Goal: Check status: Check status

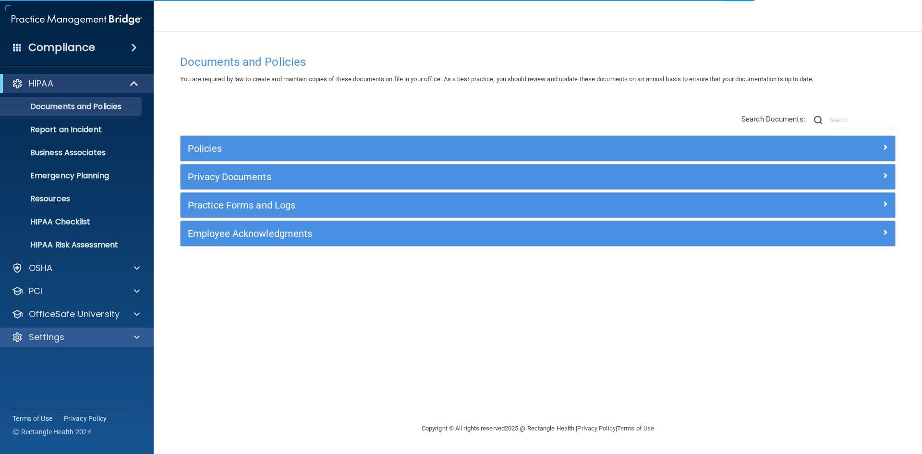
click at [100, 344] on div "Settings" at bounding box center [77, 337] width 154 height 19
click at [102, 337] on div "Settings" at bounding box center [63, 337] width 119 height 12
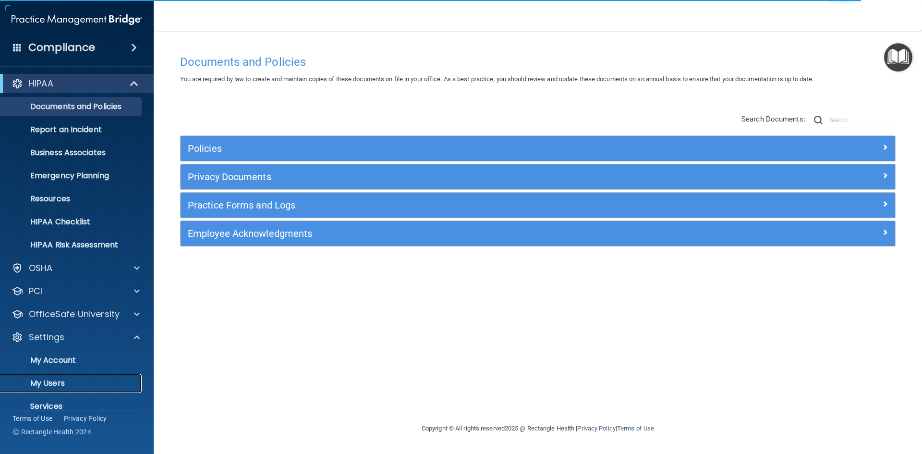
click at [89, 383] on p "My Users" at bounding box center [71, 384] width 131 height 10
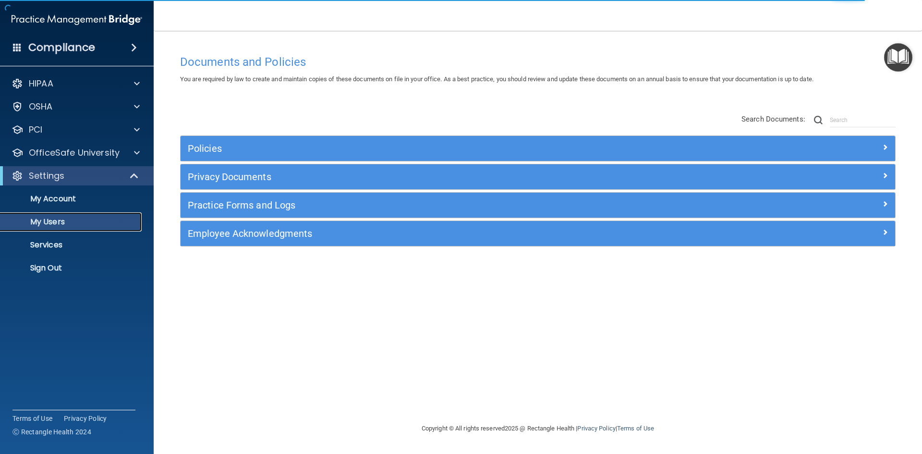
select select "20"
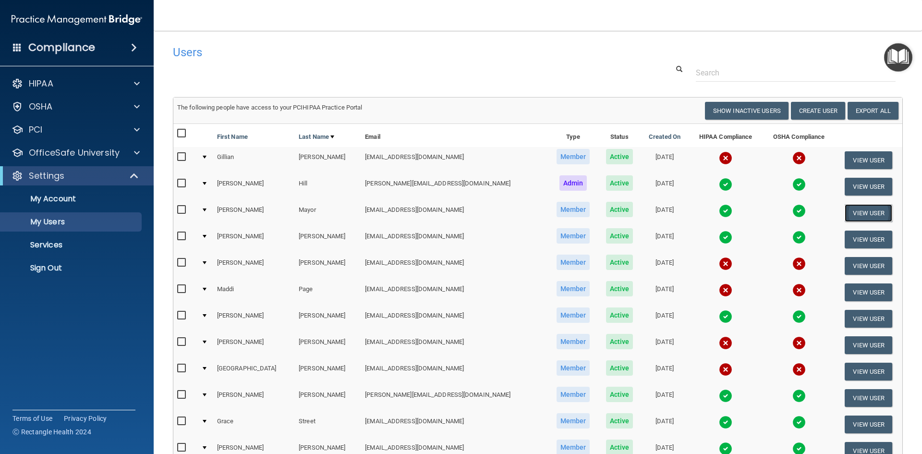
click at [845, 213] on button "View User" at bounding box center [869, 213] width 48 height 18
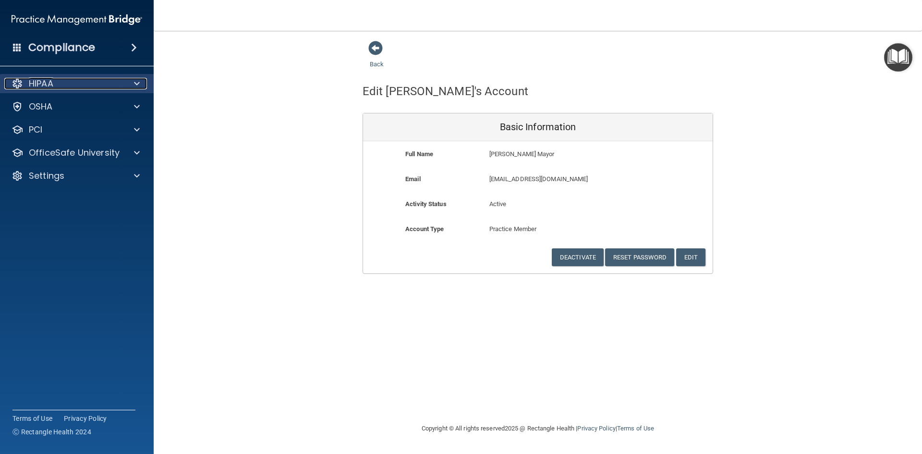
click at [63, 78] on div "HIPAA" at bounding box center [63, 84] width 119 height 12
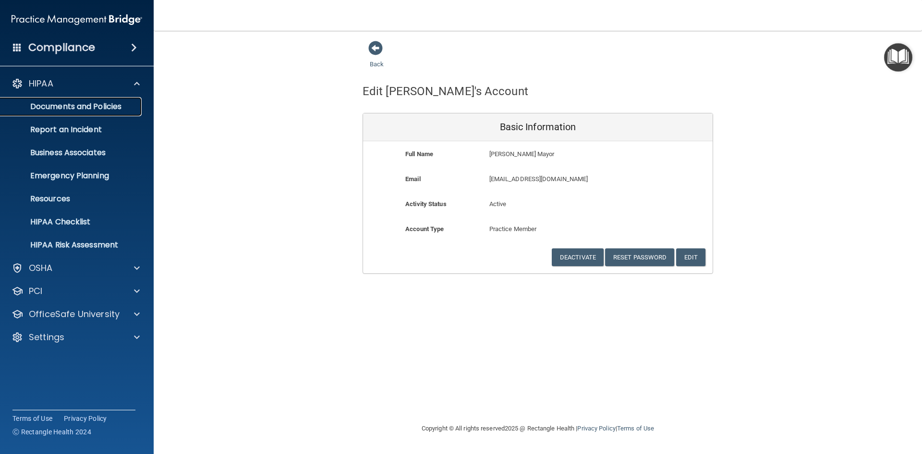
click at [92, 103] on p "Documents and Policies" at bounding box center [71, 107] width 131 height 10
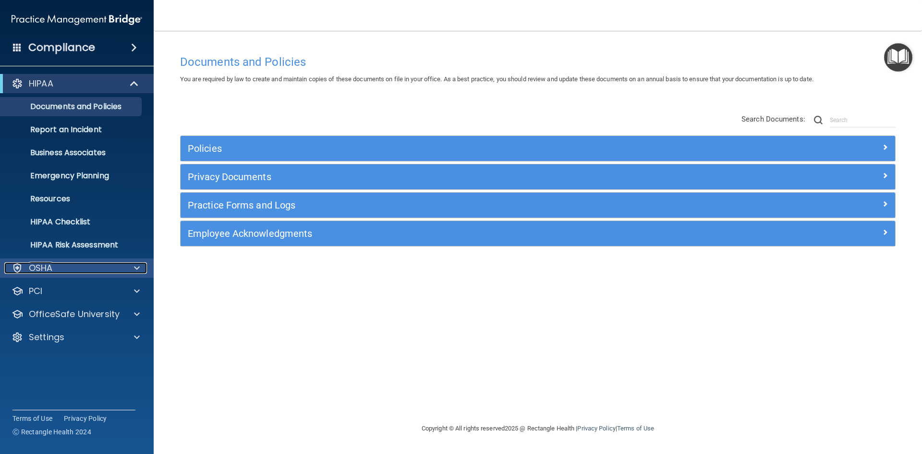
click at [54, 270] on div "OSHA" at bounding box center [63, 268] width 119 height 12
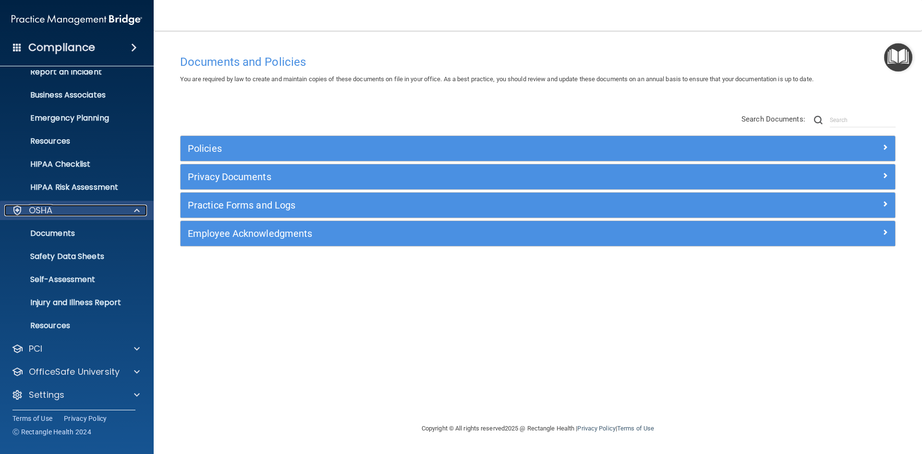
scroll to position [60, 0]
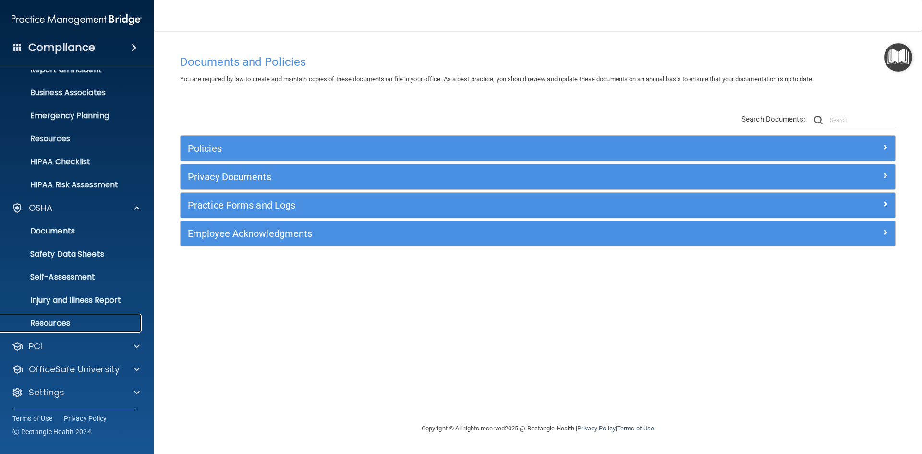
click at [87, 318] on link "Resources" at bounding box center [65, 323] width 151 height 19
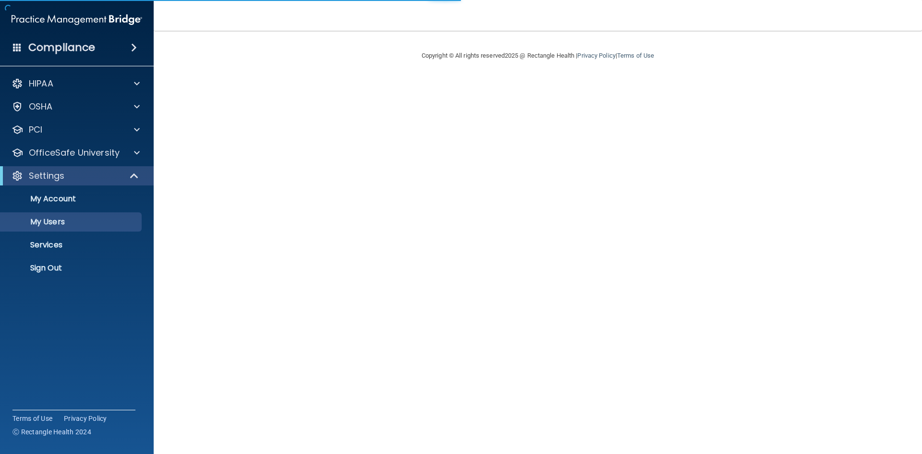
select select "20"
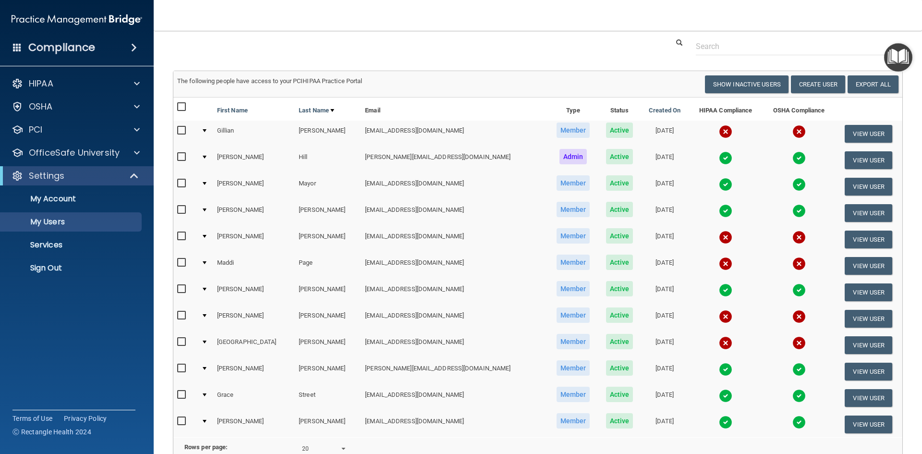
scroll to position [48, 0]
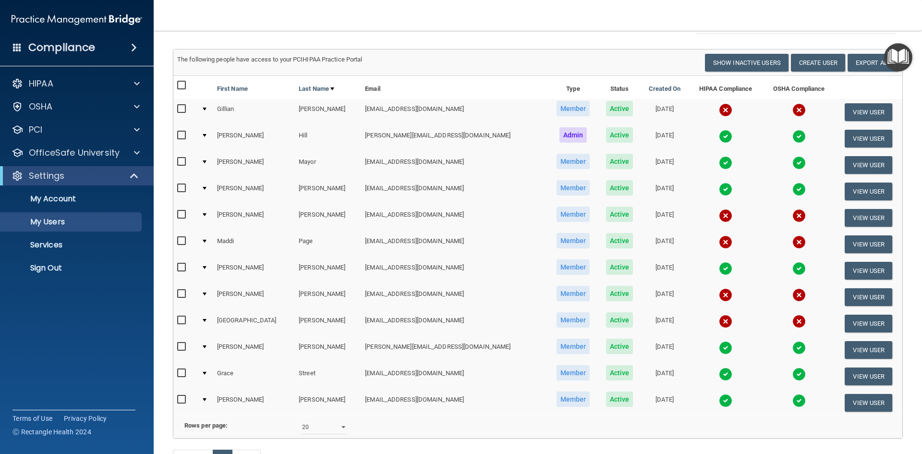
click at [719, 133] on img at bounding box center [725, 136] width 13 height 13
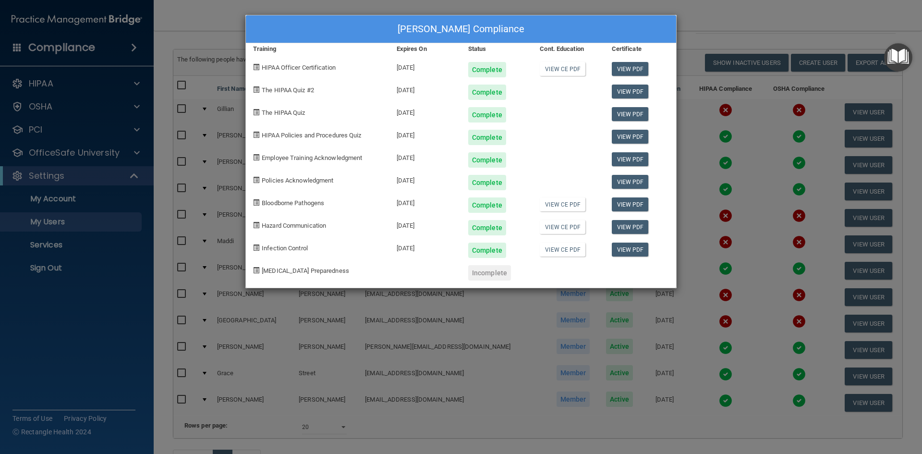
click at [727, 20] on div "[PERSON_NAME] Compliance Training Expires On Status Cont. Education Certificate…" at bounding box center [461, 227] width 922 height 454
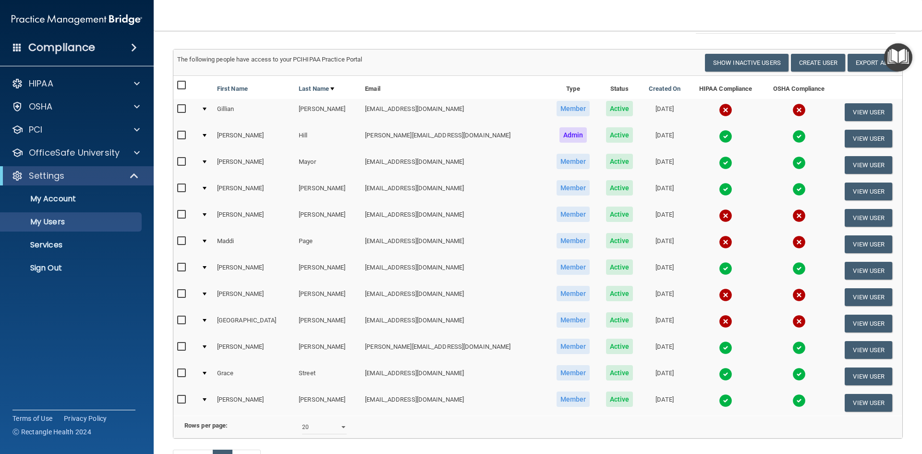
click at [719, 164] on img at bounding box center [725, 162] width 13 height 13
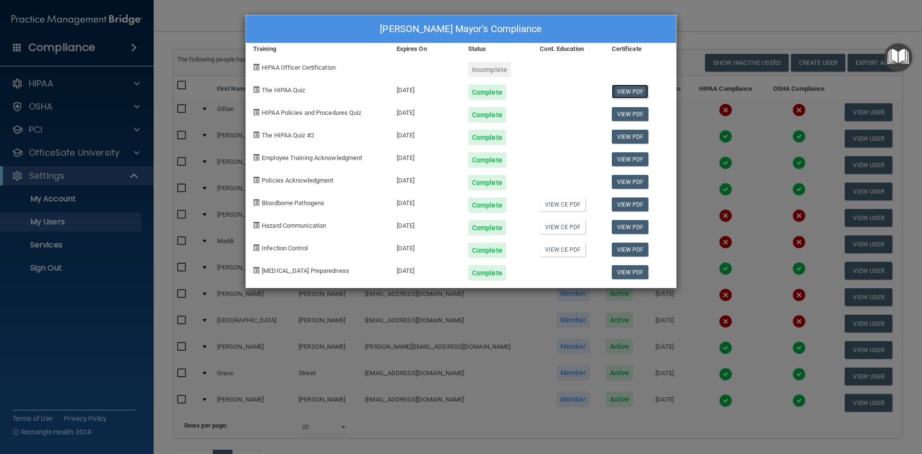
click at [627, 92] on link "View PDF" at bounding box center [630, 92] width 37 height 14
click at [628, 114] on link "View PDF" at bounding box center [630, 114] width 37 height 14
click at [629, 136] on link "View PDF" at bounding box center [630, 137] width 37 height 14
click at [635, 206] on link "View PDF" at bounding box center [630, 204] width 37 height 14
click at [638, 231] on link "View PDF" at bounding box center [630, 227] width 37 height 14
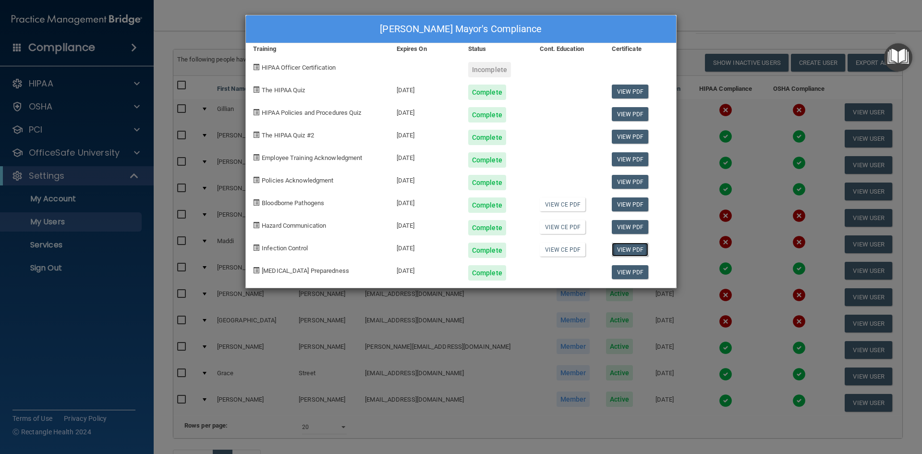
click at [625, 246] on link "View PDF" at bounding box center [630, 250] width 37 height 14
click at [720, 16] on div "[PERSON_NAME] Mayor's Compliance Training Expires On Status Cont. Education Cer…" at bounding box center [461, 227] width 922 height 454
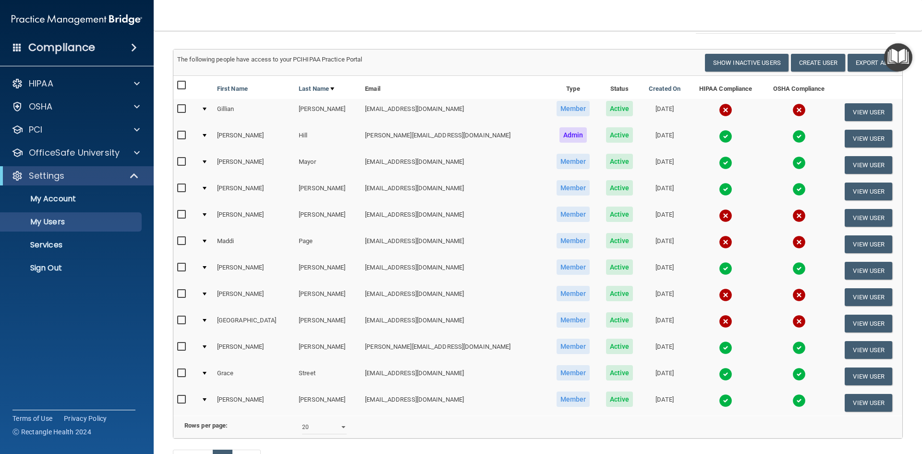
click at [719, 189] on img at bounding box center [725, 189] width 13 height 13
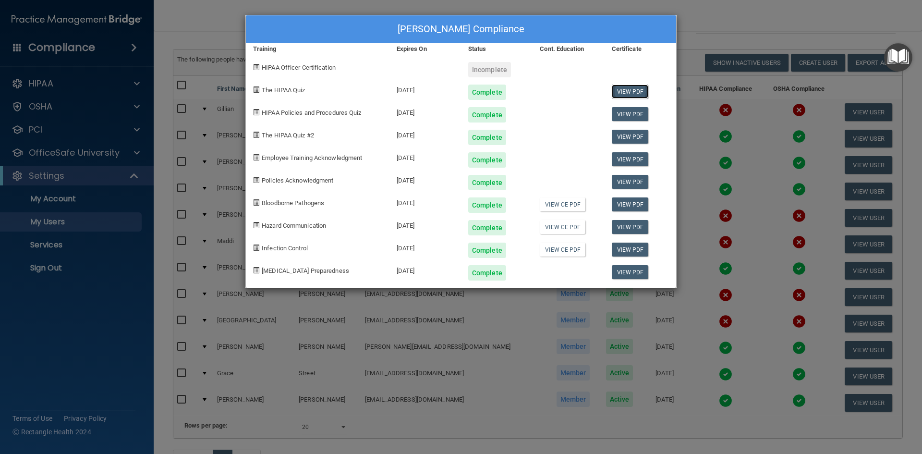
click at [626, 93] on link "View PDF" at bounding box center [630, 92] width 37 height 14
click at [634, 111] on link "View PDF" at bounding box center [630, 114] width 37 height 14
click at [646, 137] on link "View PDF" at bounding box center [630, 137] width 37 height 14
click at [628, 204] on link "View PDF" at bounding box center [630, 204] width 37 height 14
click at [629, 230] on link "View PDF" at bounding box center [630, 227] width 37 height 14
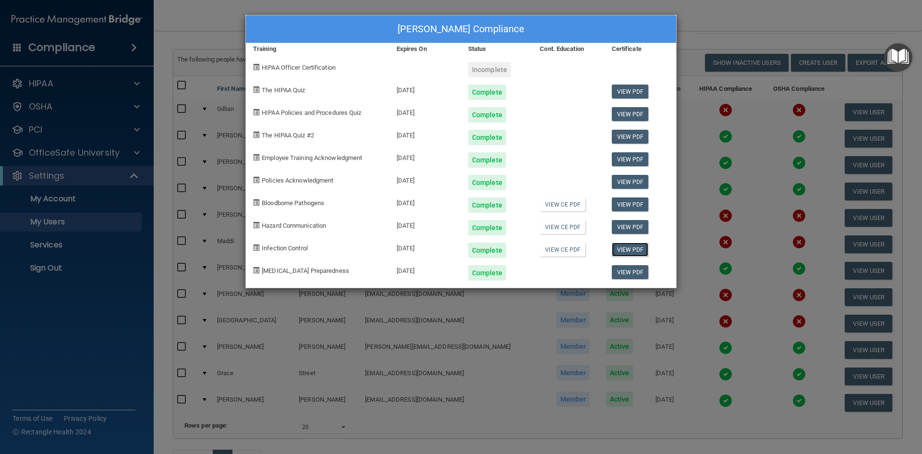
click at [614, 249] on link "View PDF" at bounding box center [630, 250] width 37 height 14
